Goal: Information Seeking & Learning: Learn about a topic

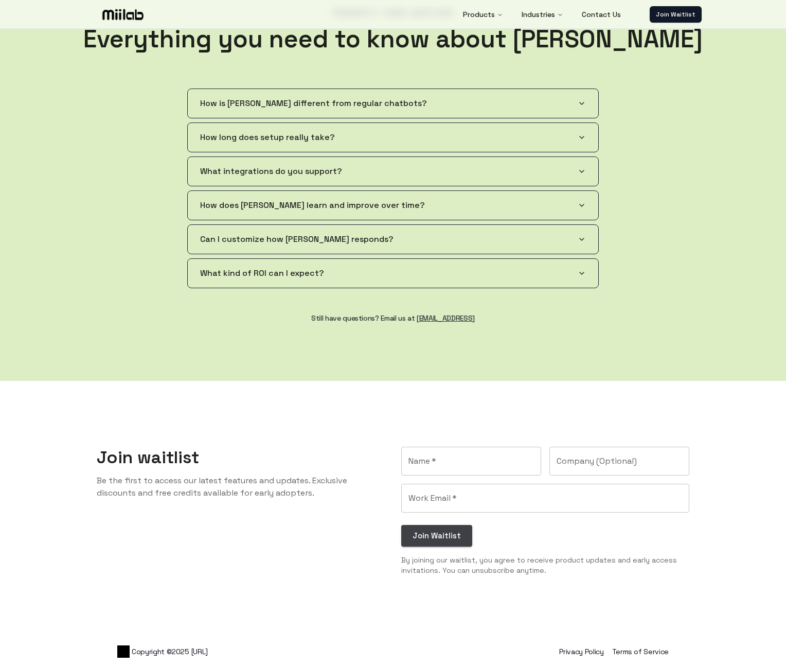
scroll to position [2050, 0]
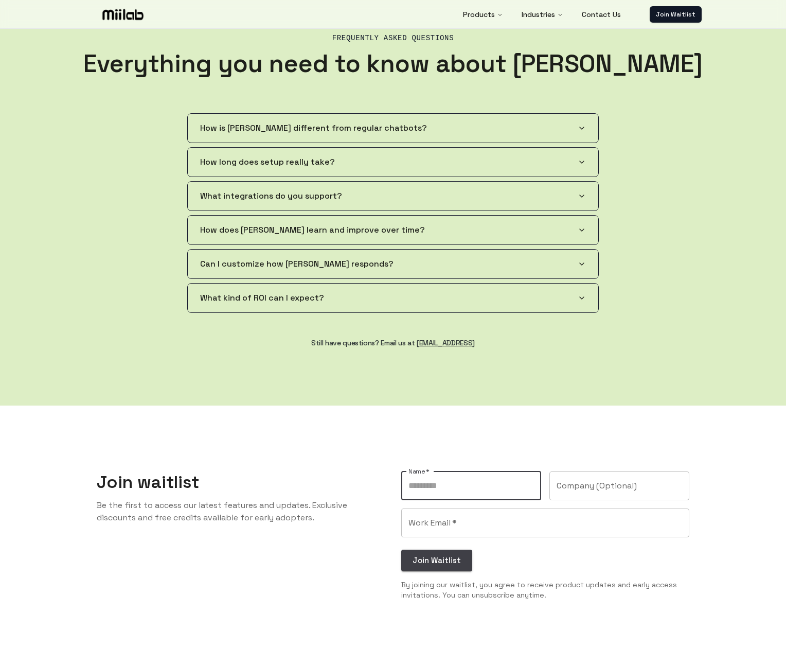
click at [435, 471] on input "Name   *" at bounding box center [471, 485] width 140 height 29
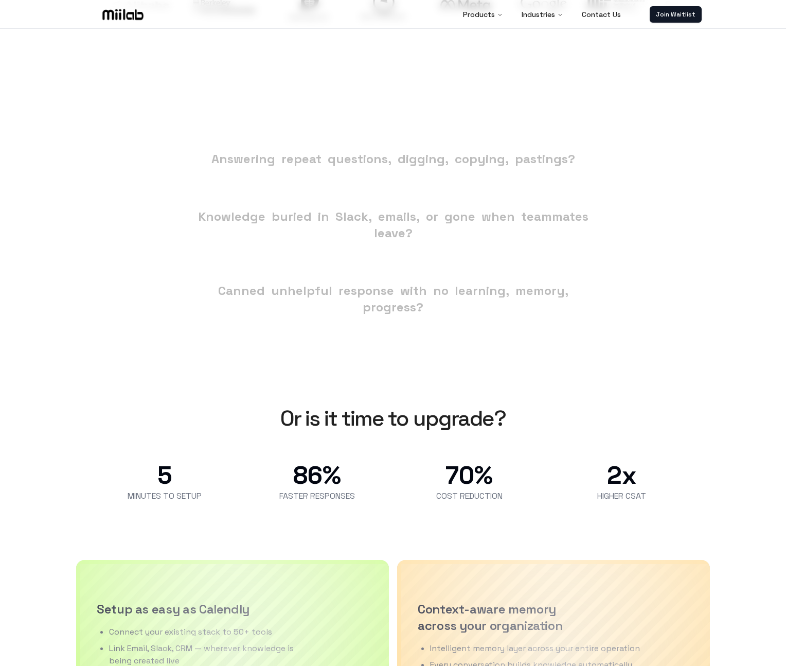
scroll to position [0, 0]
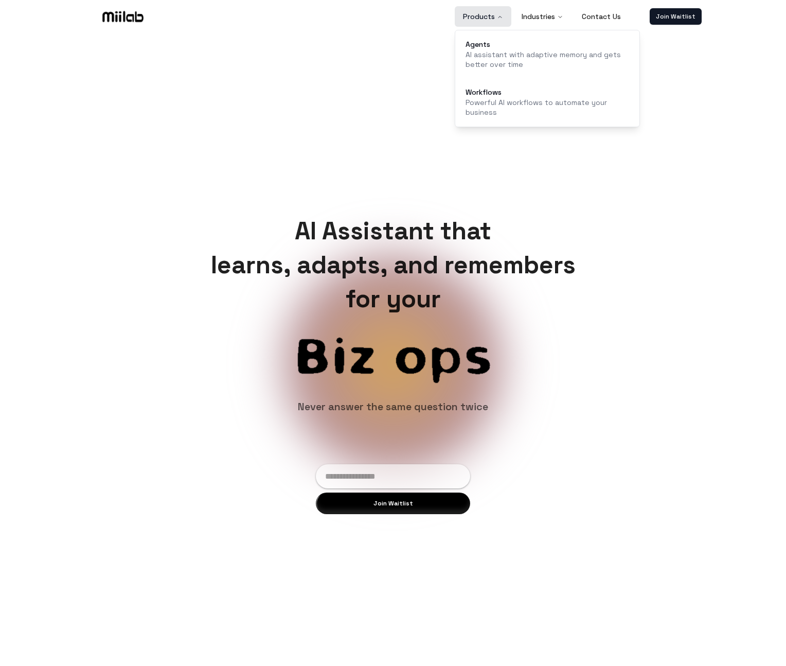
click at [466, 16] on button "Products" at bounding box center [483, 16] width 57 height 21
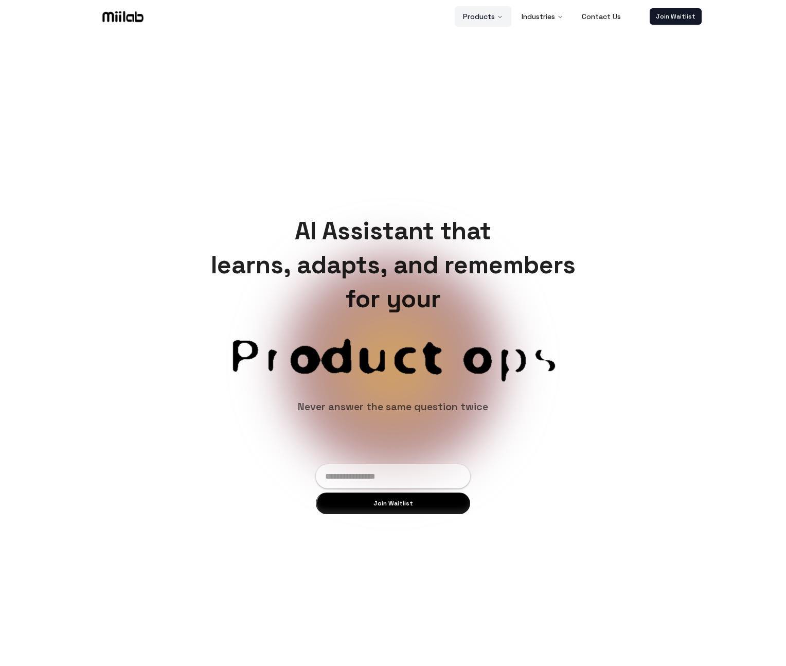
click at [466, 15] on button "Products" at bounding box center [483, 16] width 57 height 21
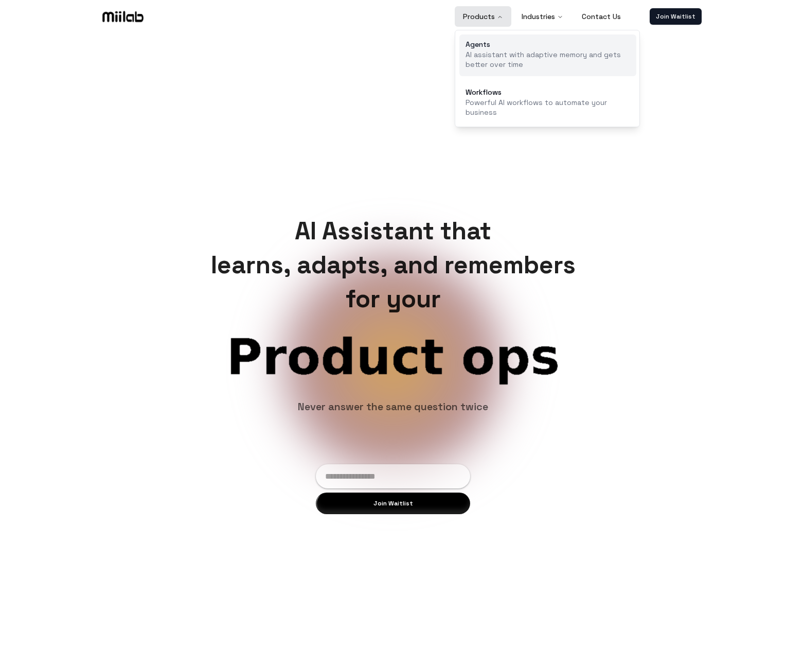
click at [489, 49] on link "Agents AI assistant with adaptive memory and gets better over time" at bounding box center [547, 55] width 177 height 42
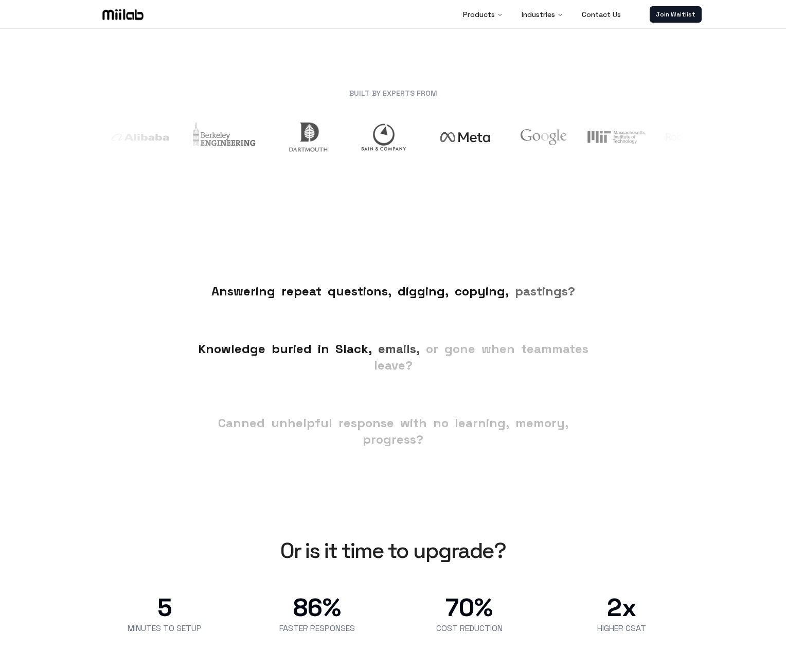
scroll to position [750, 0]
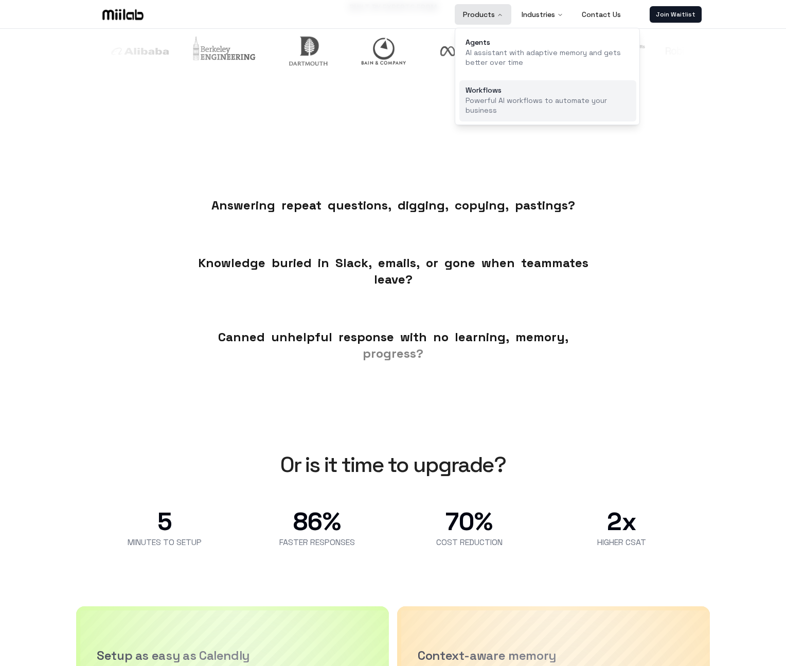
click at [491, 96] on p "Powerful AI workflows to automate your business" at bounding box center [548, 106] width 165 height 20
